Goal: Transaction & Acquisition: Register for event/course

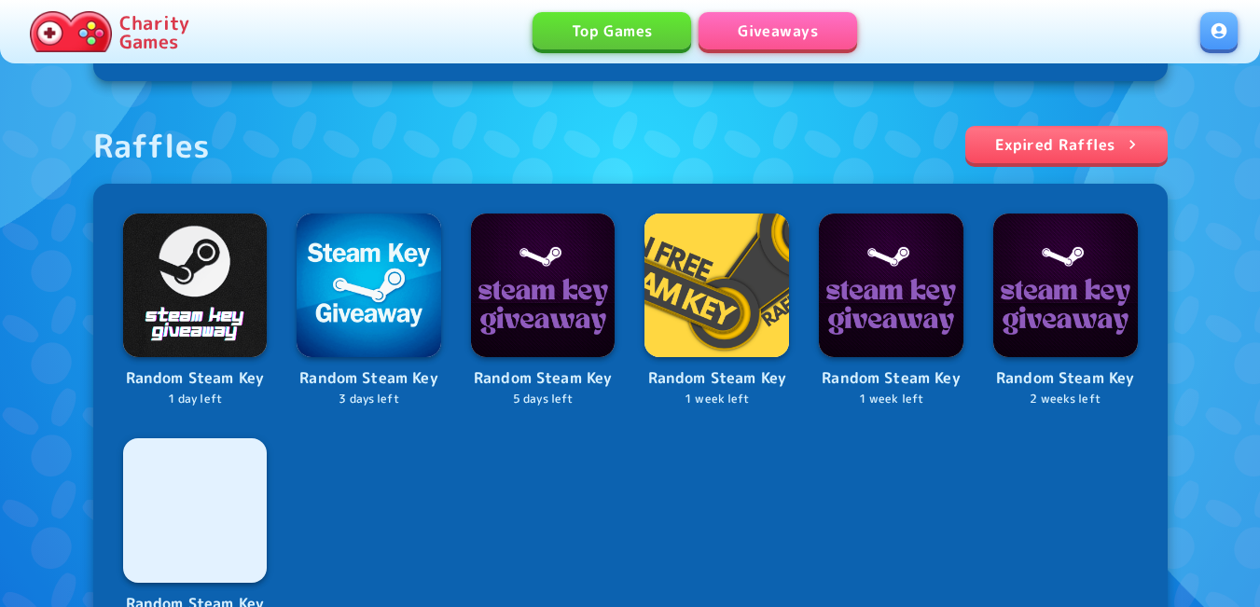
scroll to position [746, 0]
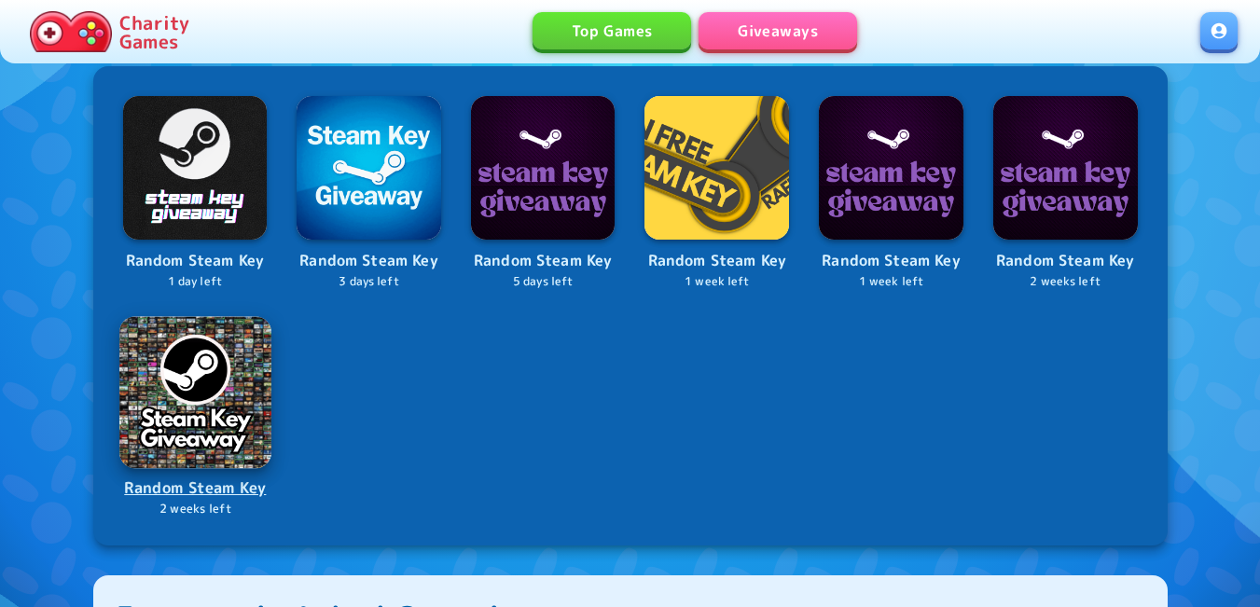
click at [185, 388] on img at bounding box center [194, 391] width 151 height 151
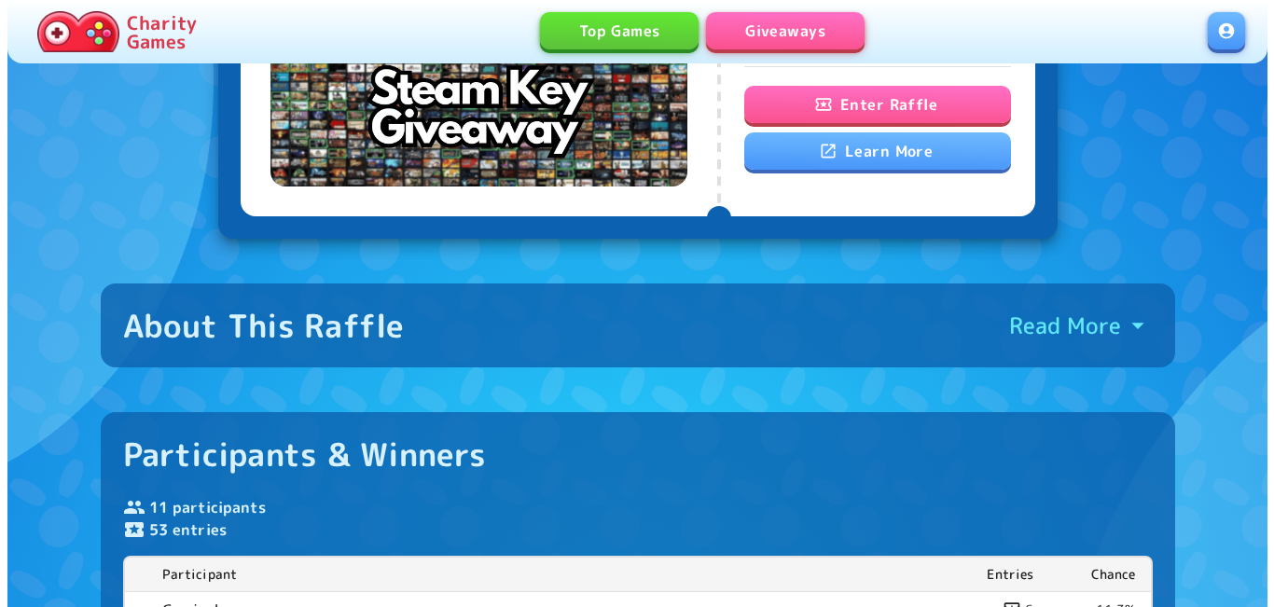
scroll to position [93, 0]
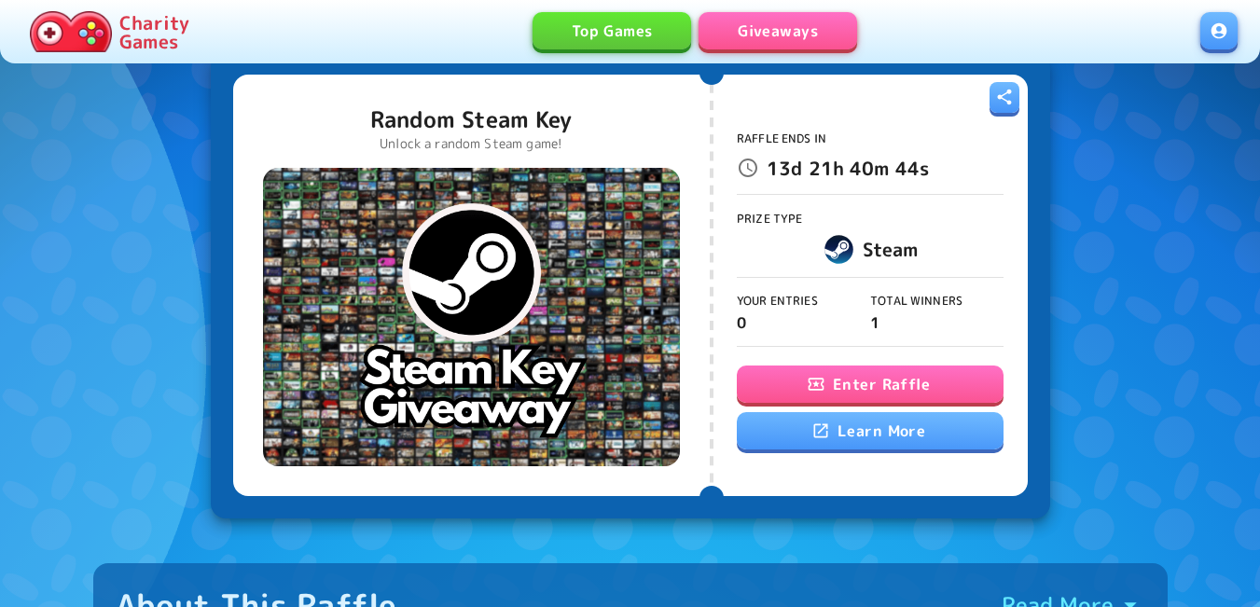
click at [927, 381] on button "Enter Raffle" at bounding box center [870, 384] width 267 height 37
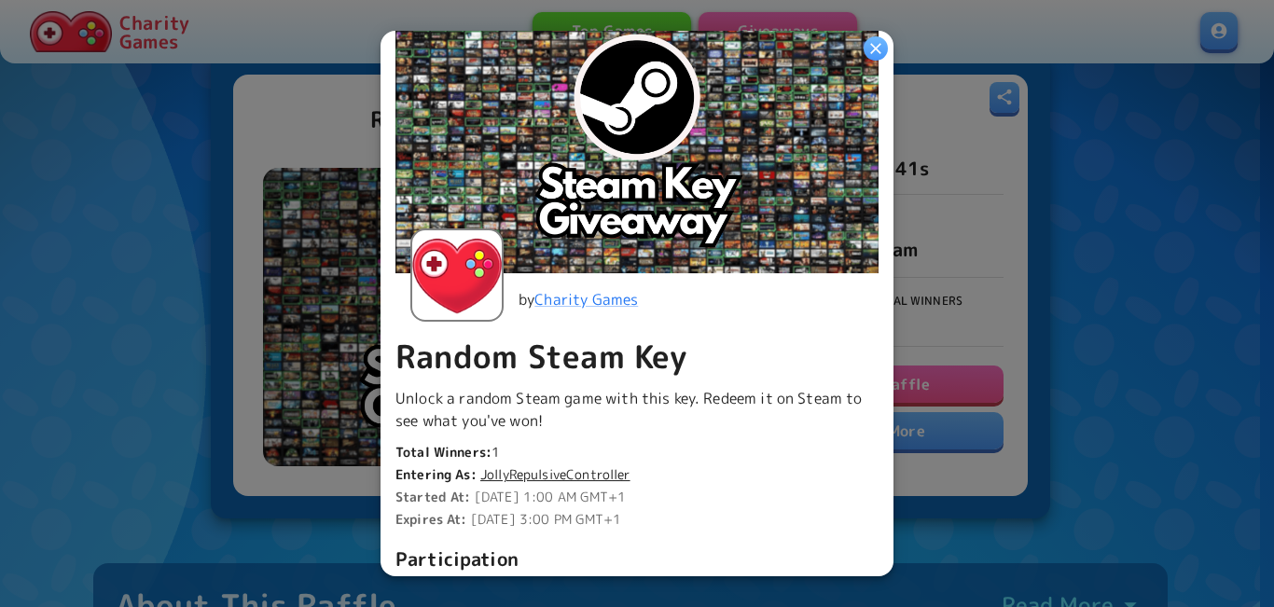
scroll to position [466, 0]
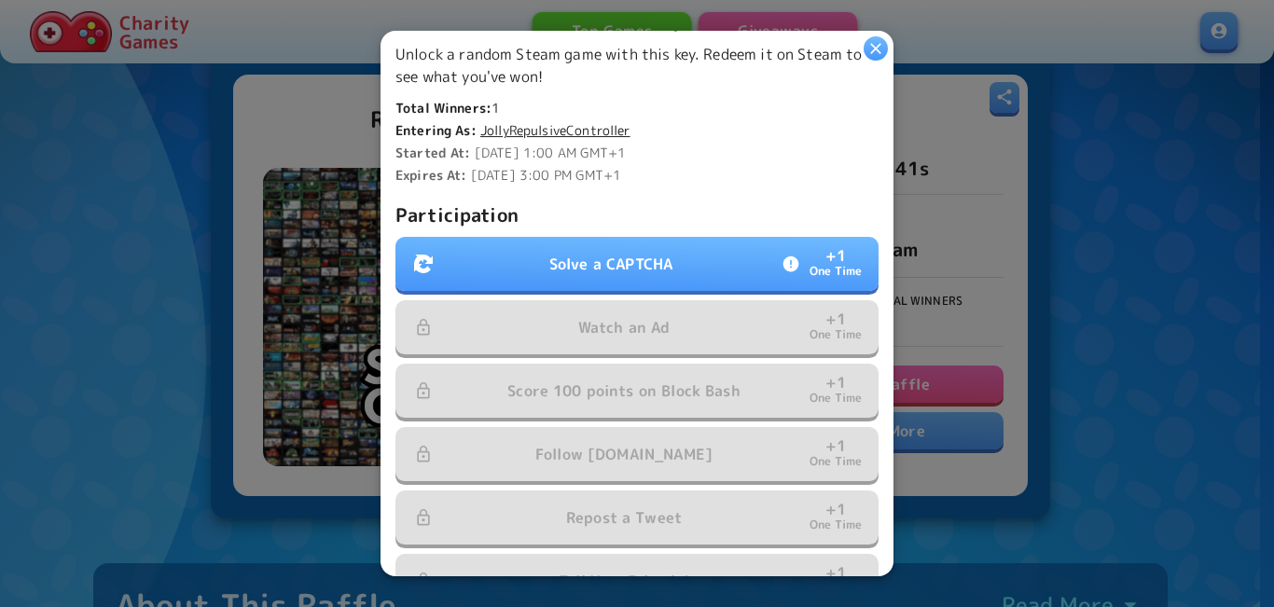
click at [650, 279] on button "Solve a CAPTCHA + 1 One Time" at bounding box center [637, 264] width 483 height 54
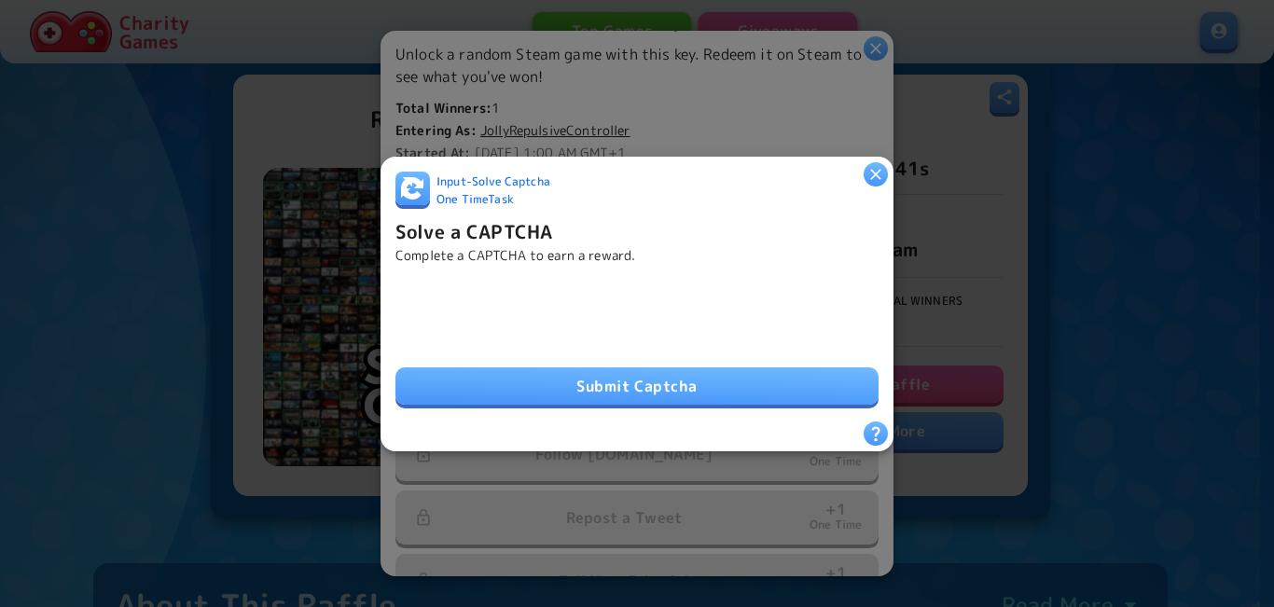
click at [578, 368] on button "Submit Captcha" at bounding box center [637, 386] width 483 height 37
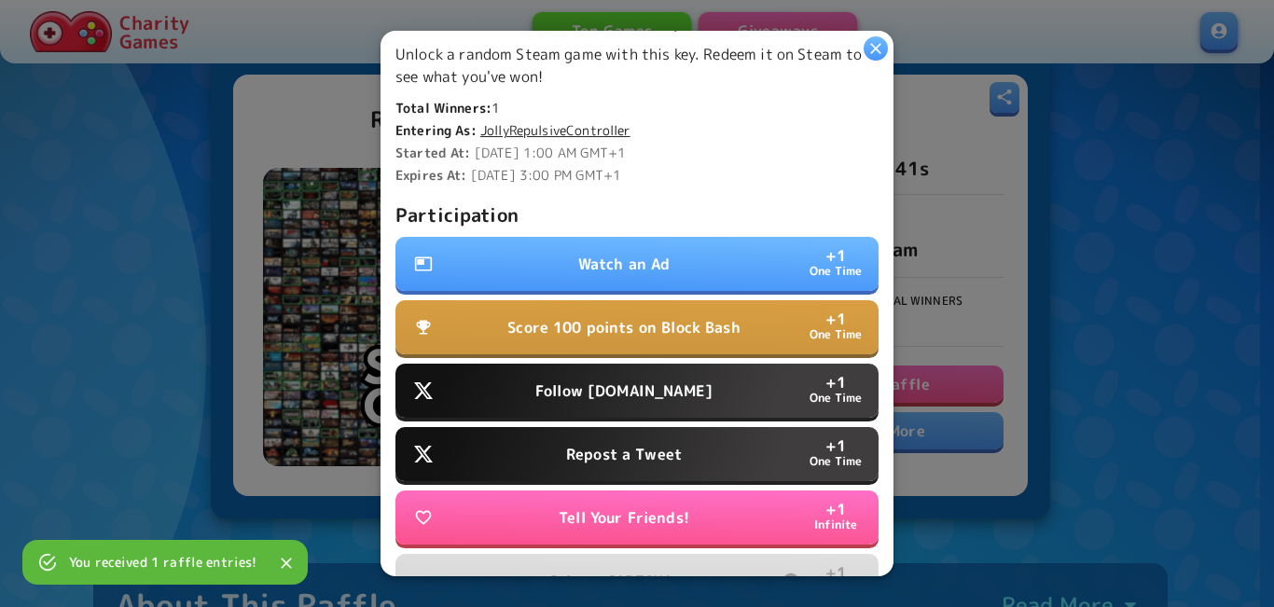
click at [581, 253] on p "Watch an Ad" at bounding box center [624, 264] width 92 height 22
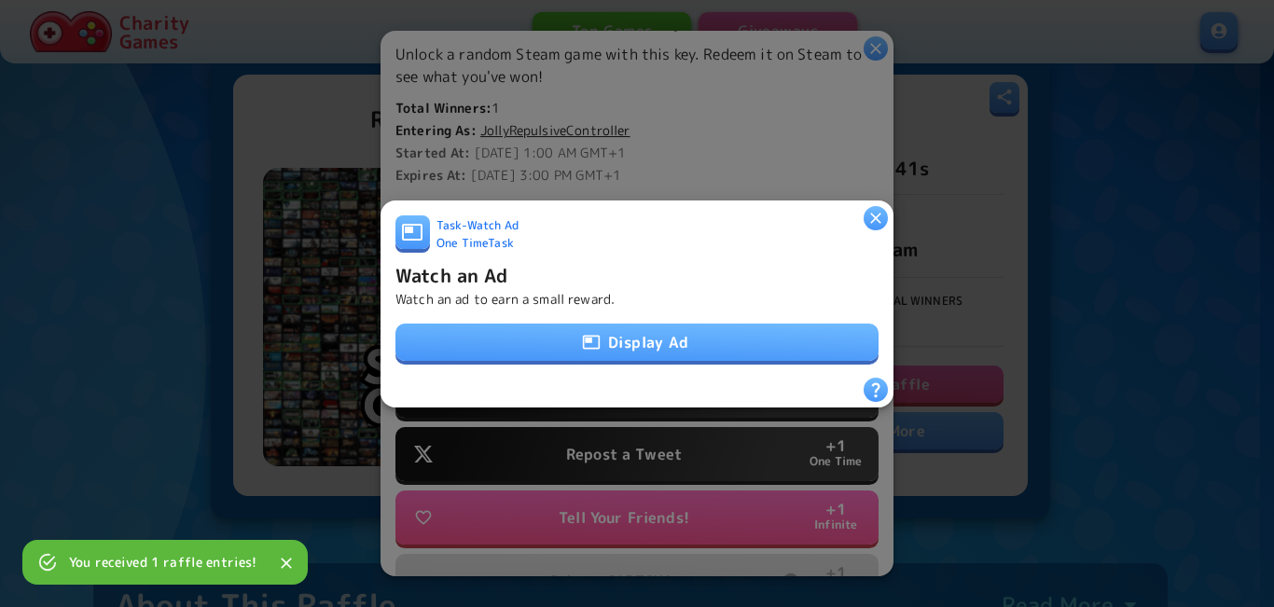
click at [616, 330] on button "Display Ad" at bounding box center [637, 342] width 483 height 37
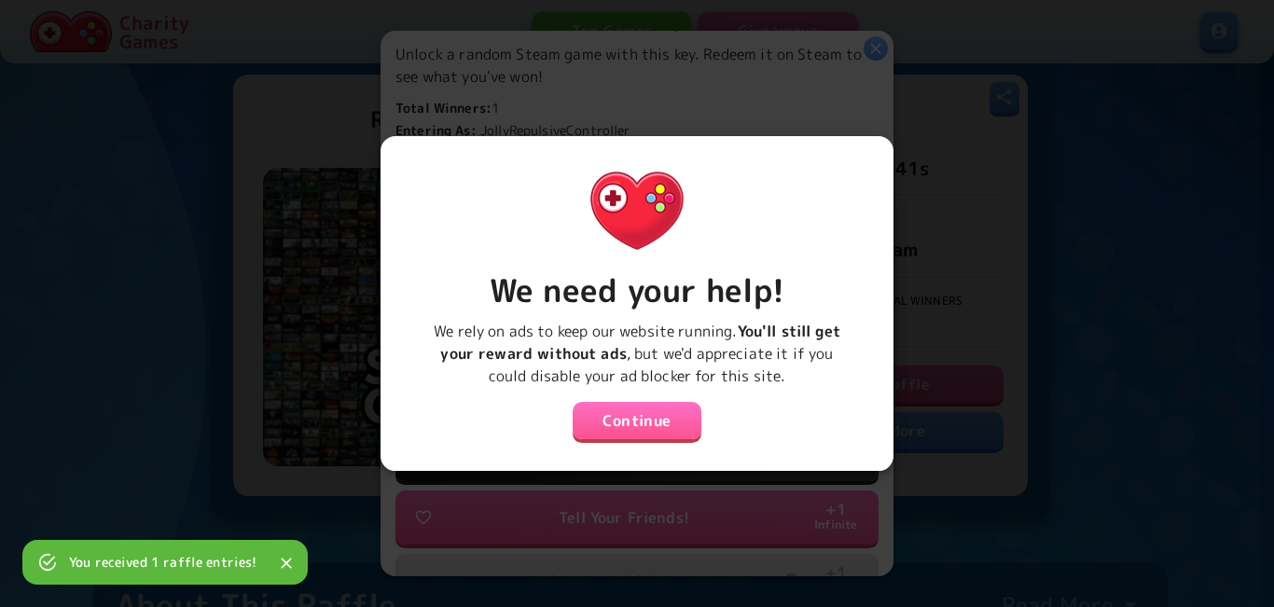
click at [602, 423] on button "Continue" at bounding box center [637, 420] width 129 height 37
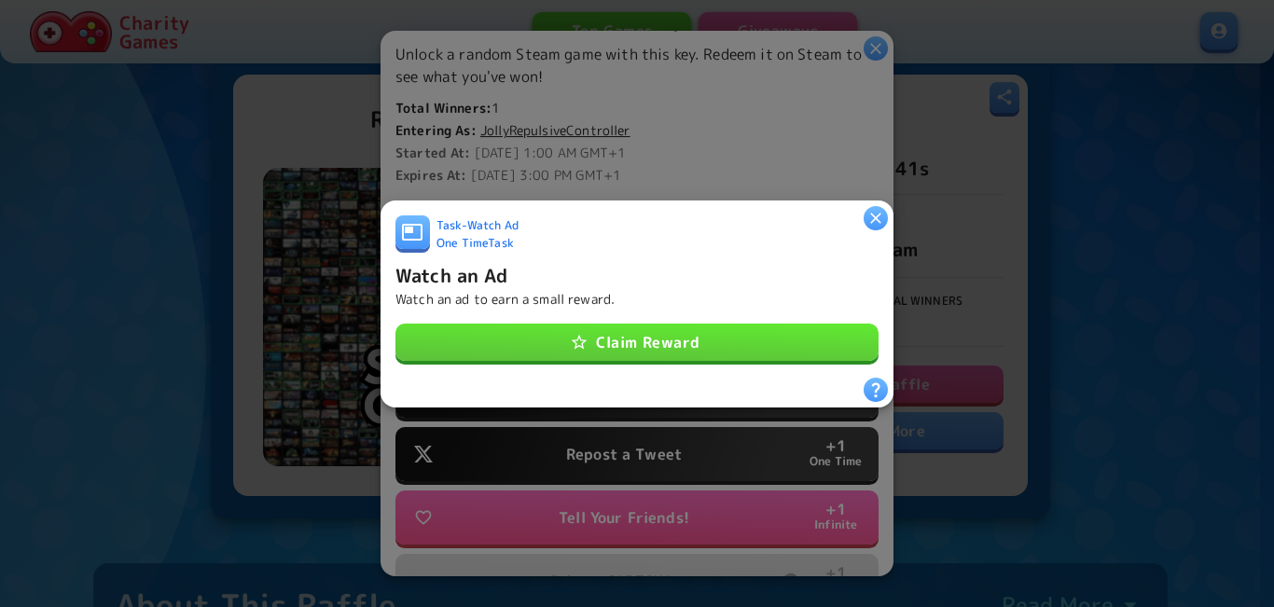
click at [666, 338] on button "Claim Reward" at bounding box center [637, 342] width 483 height 37
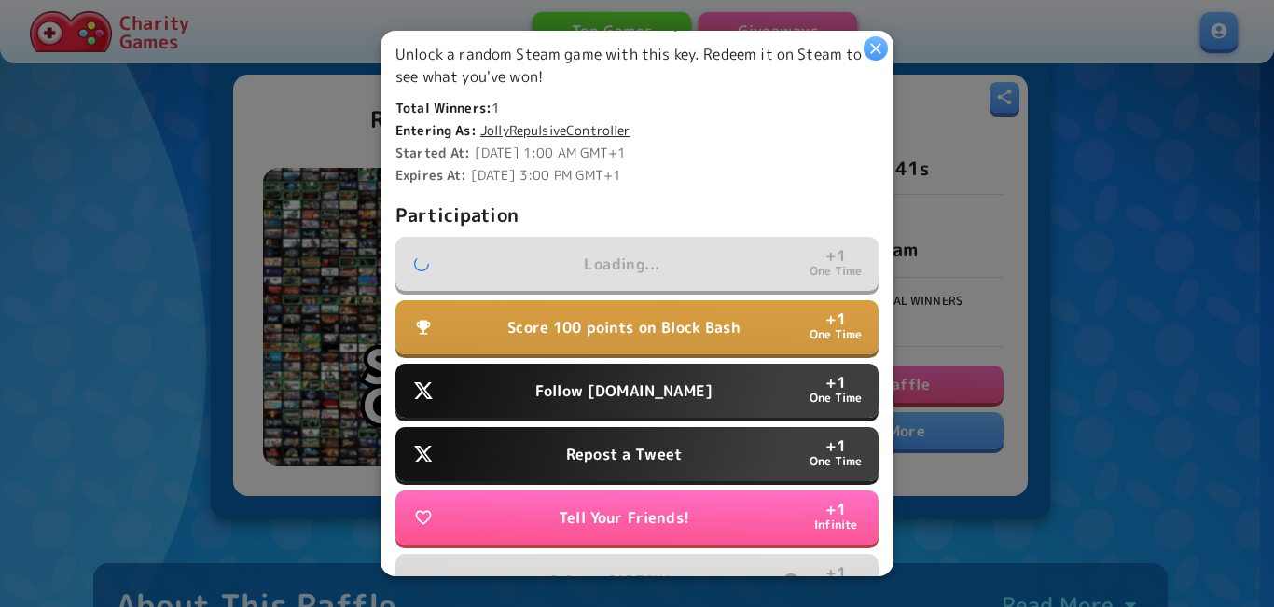
click at [652, 389] on p "Follow [DOMAIN_NAME]" at bounding box center [623, 391] width 177 height 22
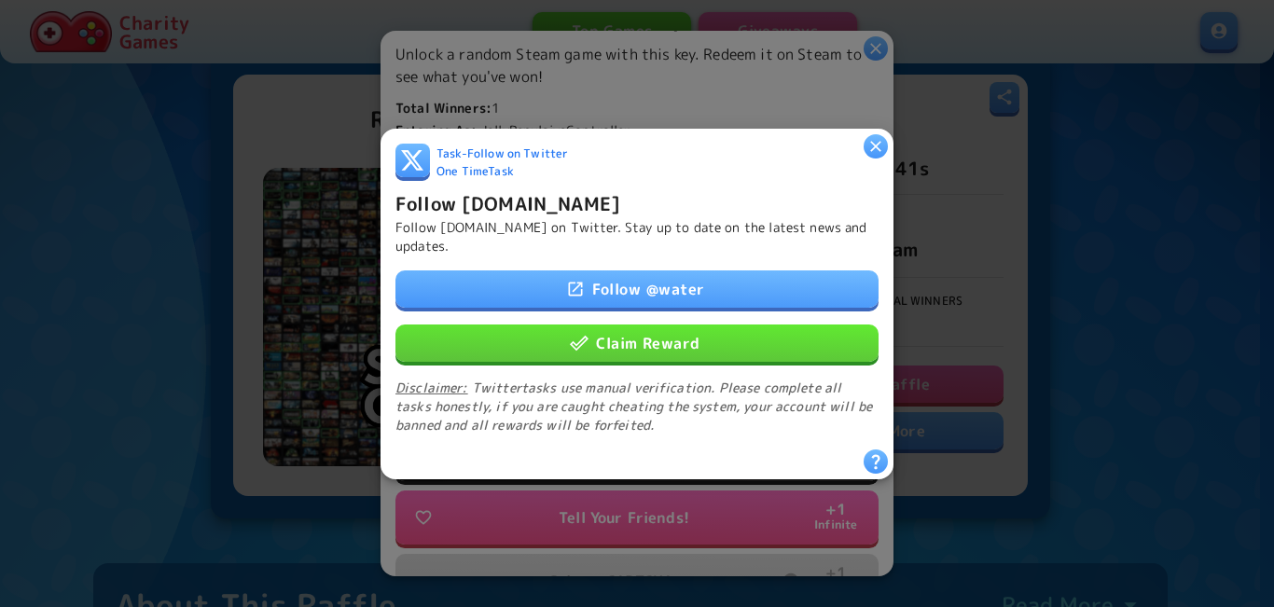
click at [673, 332] on button "Claim Reward" at bounding box center [637, 342] width 483 height 37
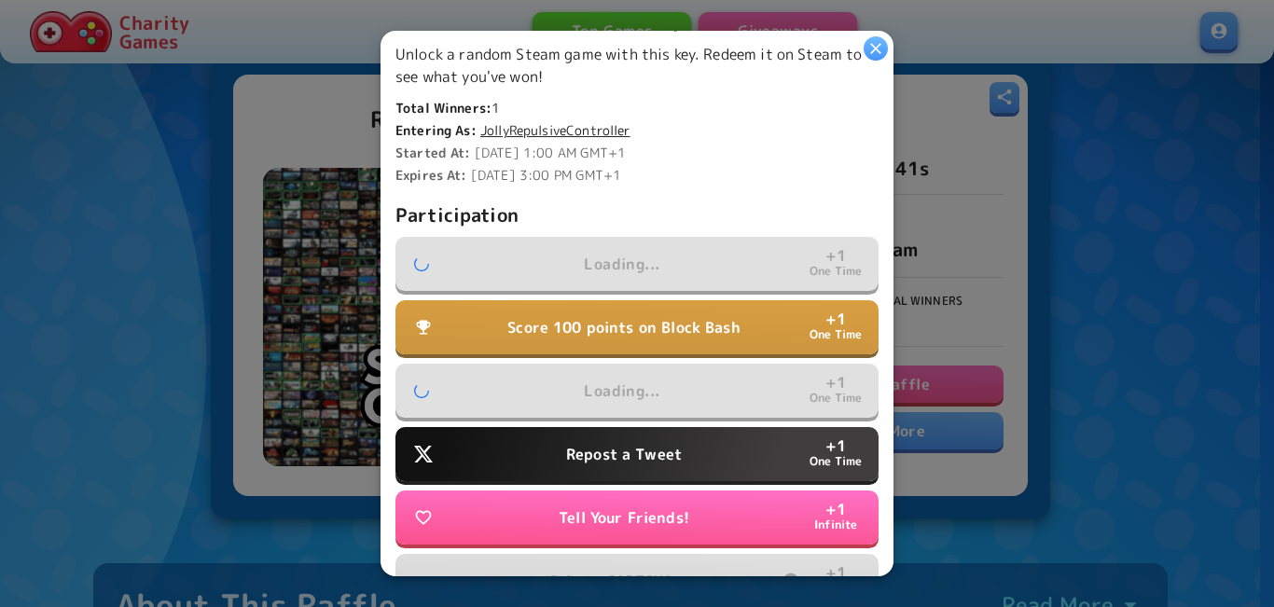
click at [642, 446] on p "Repost a Tweet" at bounding box center [624, 454] width 116 height 22
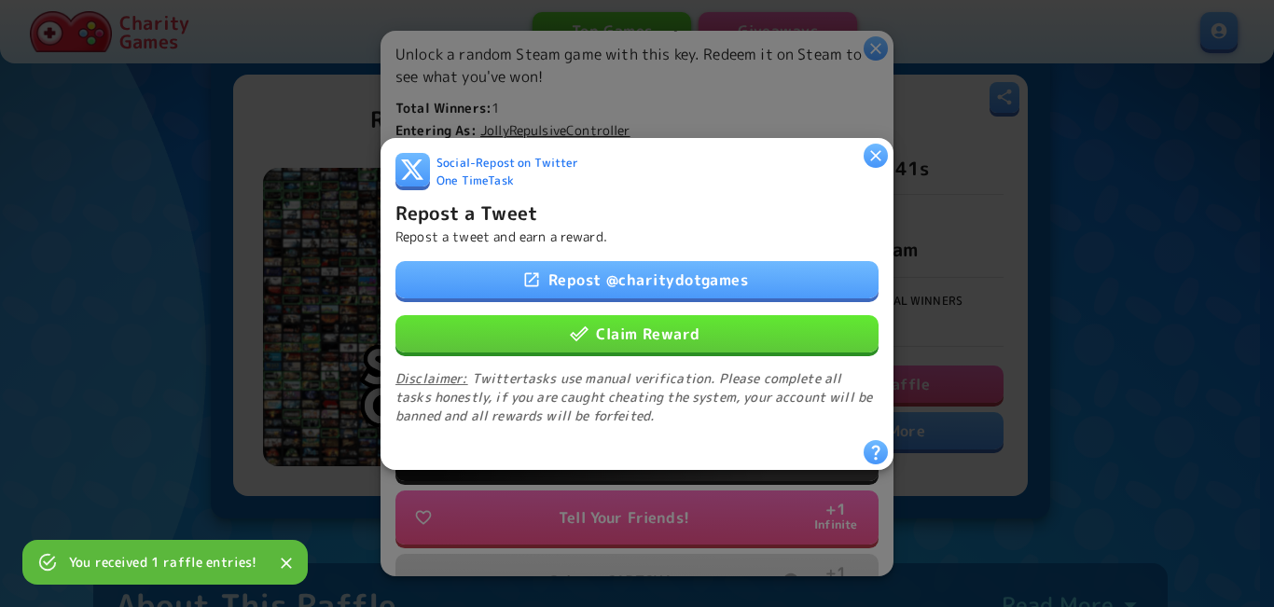
click at [663, 333] on button "Claim Reward" at bounding box center [637, 332] width 483 height 37
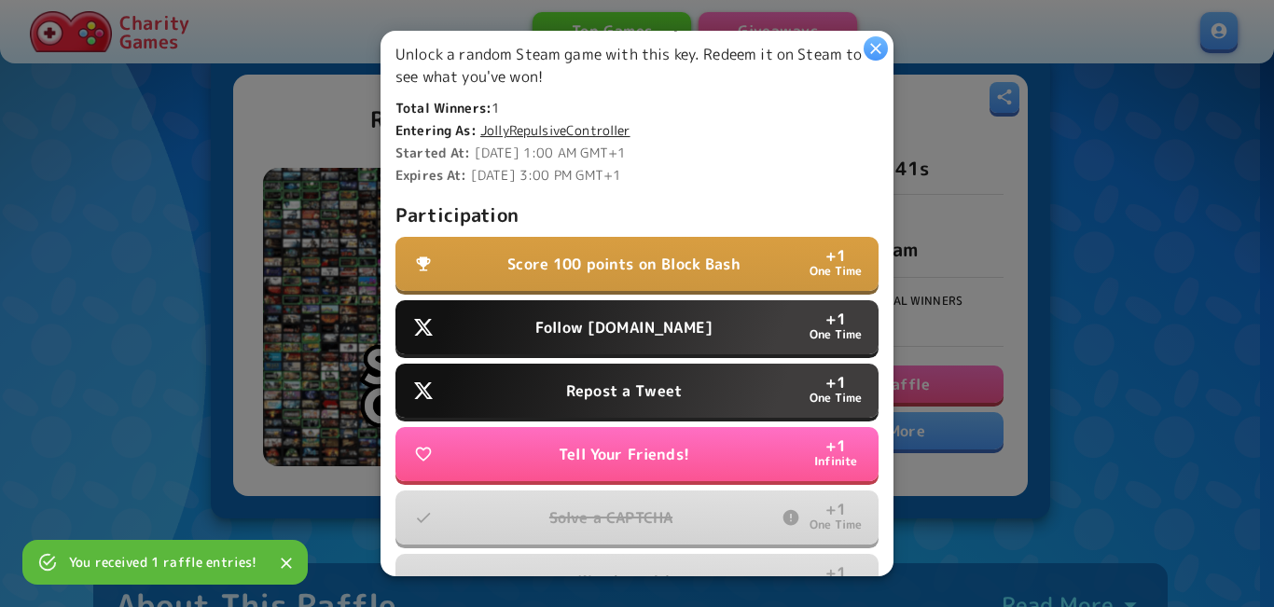
click at [660, 323] on p "Follow [DOMAIN_NAME]" at bounding box center [623, 327] width 177 height 22
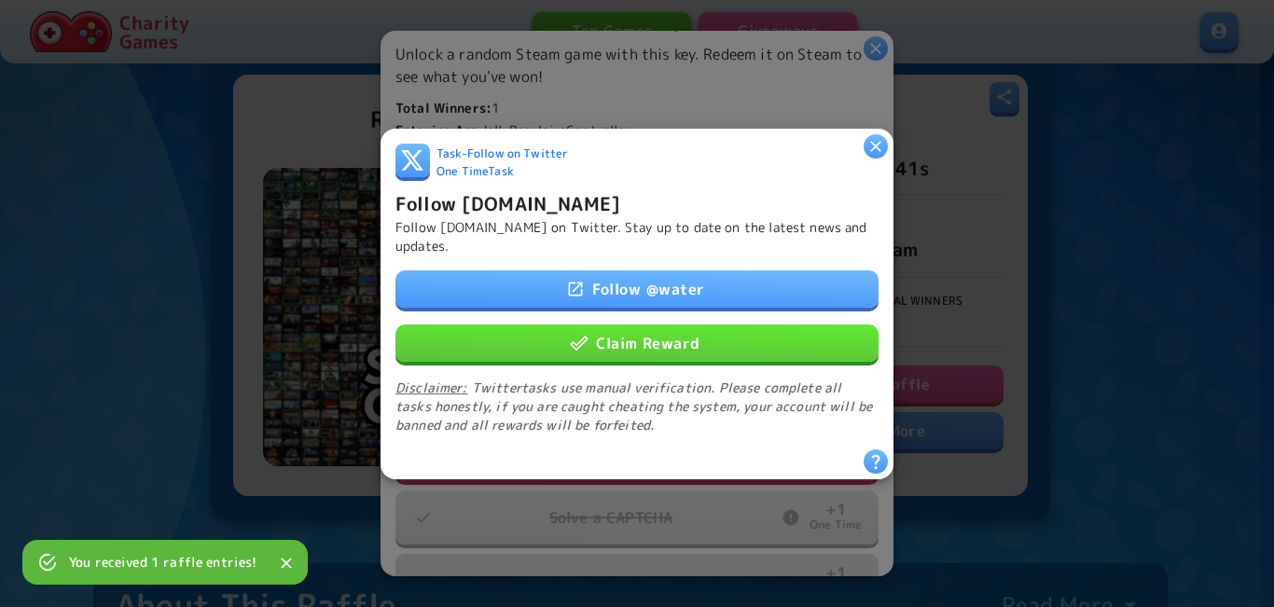
click at [686, 335] on button "Claim Reward" at bounding box center [637, 342] width 483 height 37
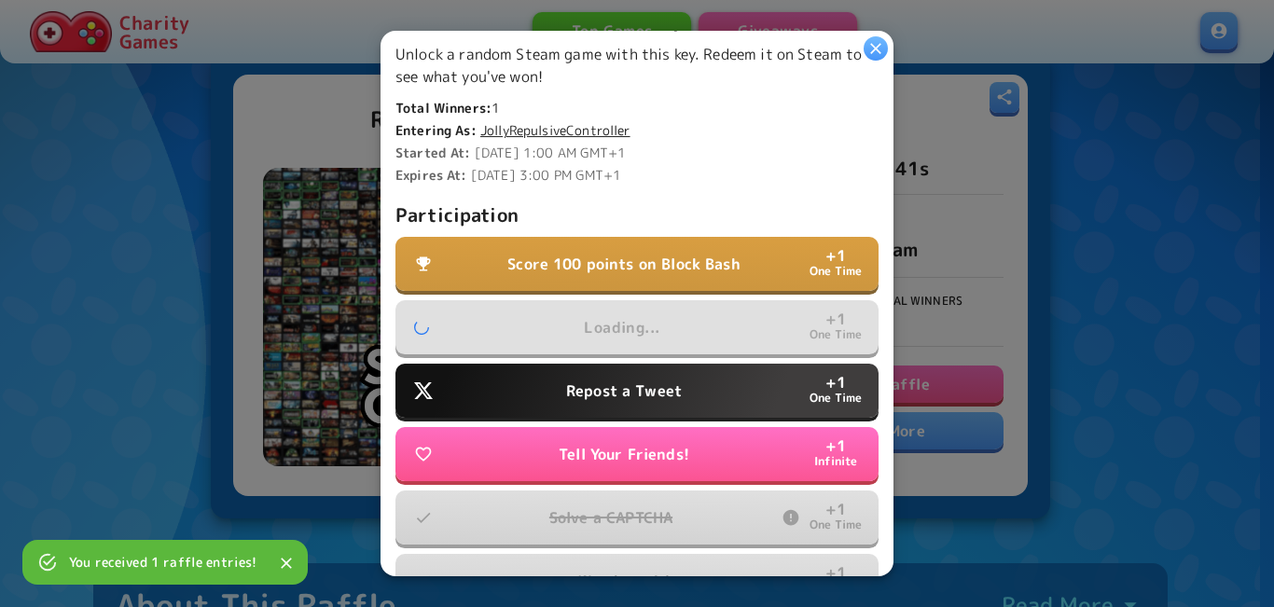
click at [673, 266] on p "Score 100 points on Block Bash" at bounding box center [623, 264] width 233 height 22
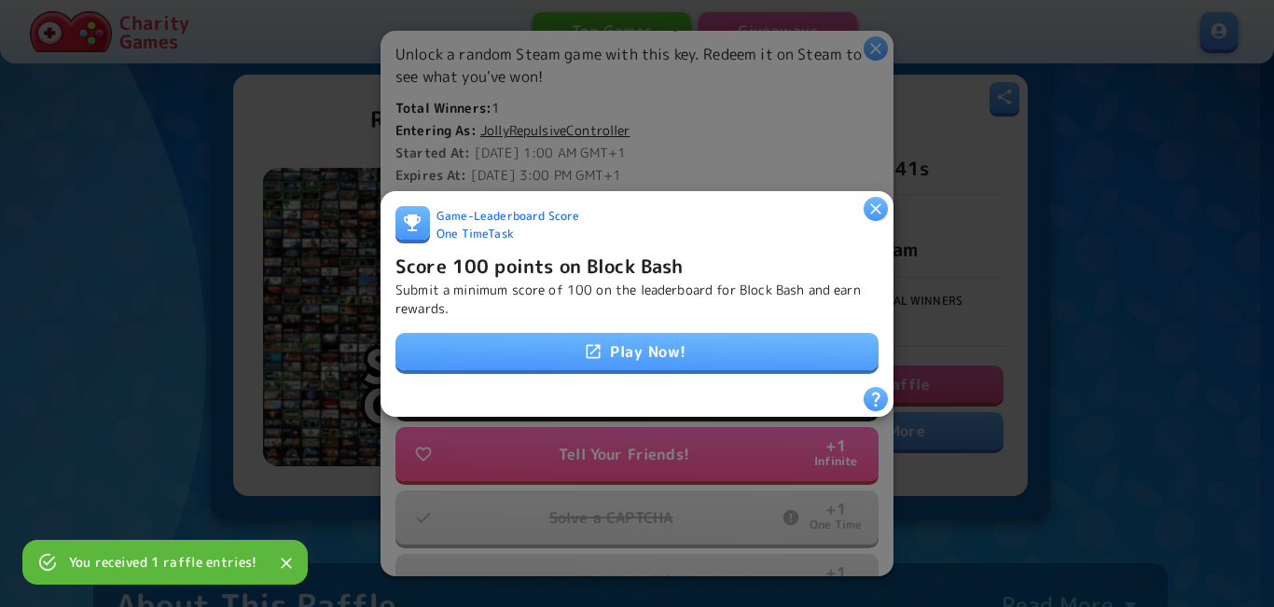
click at [643, 340] on link "Play Now!" at bounding box center [637, 351] width 483 height 37
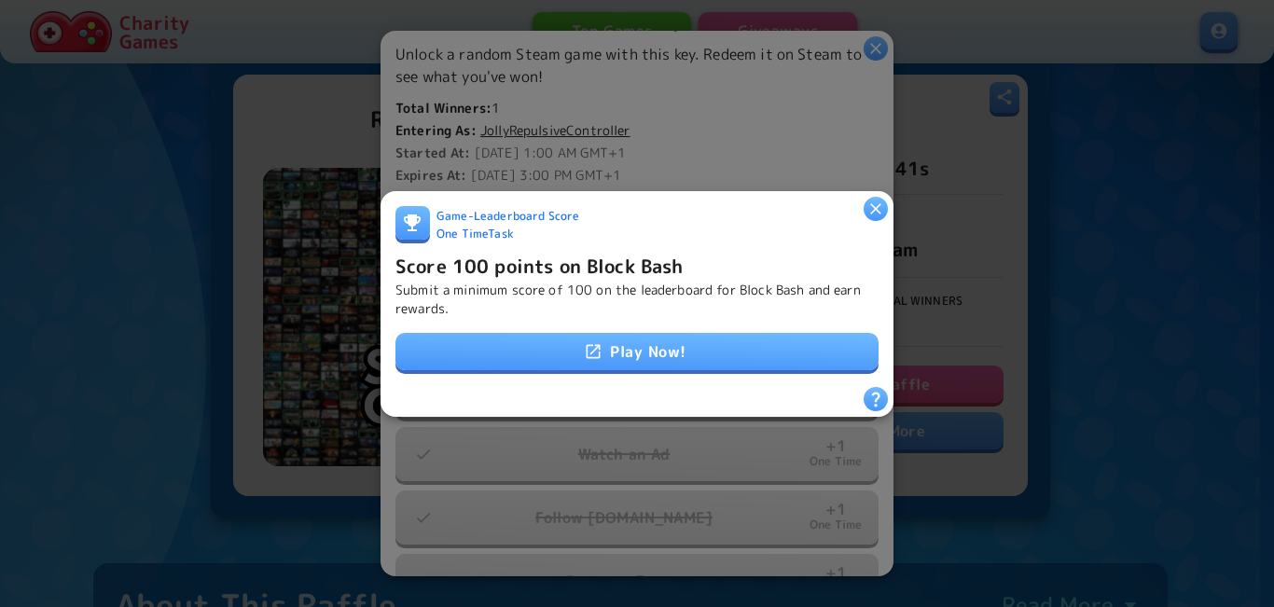
click at [574, 280] on p "Submit a minimum score of 100 on the leaderboard for Block Bash and earn reward…" at bounding box center [637, 298] width 483 height 37
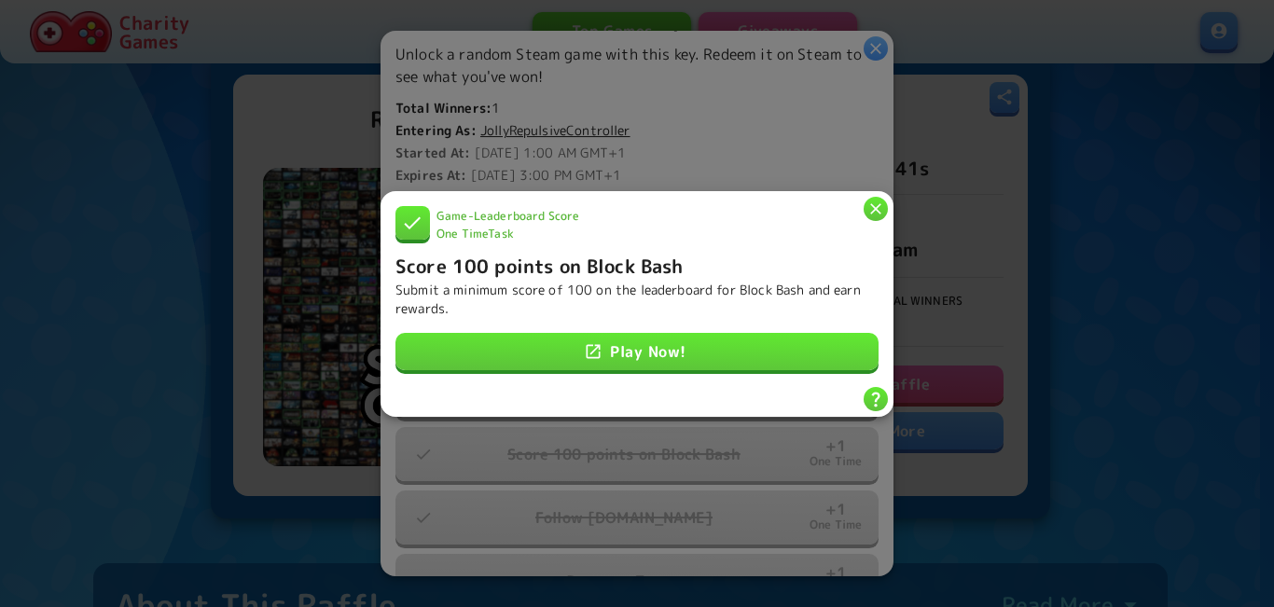
click at [868, 208] on icon "button" at bounding box center [876, 208] width 19 height 19
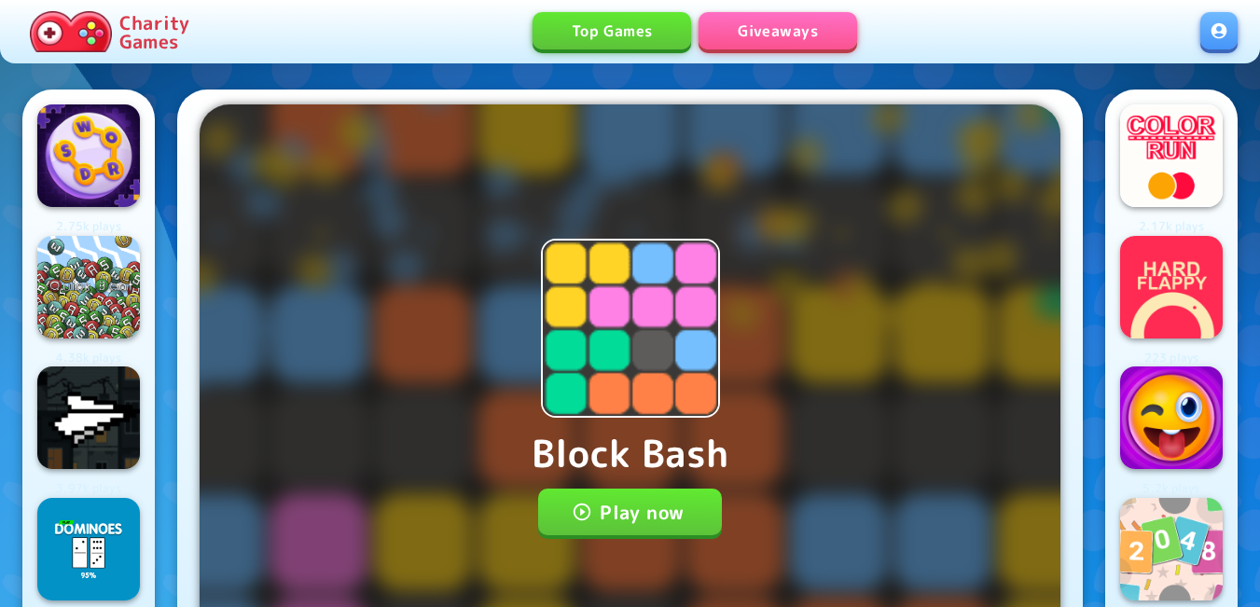
drag, startPoint x: 0, startPoint y: 0, endPoint x: 597, endPoint y: 493, distance: 774.0
click at [597, 493] on button "Play now" at bounding box center [630, 512] width 184 height 47
